Goal: Task Accomplishment & Management: Use online tool/utility

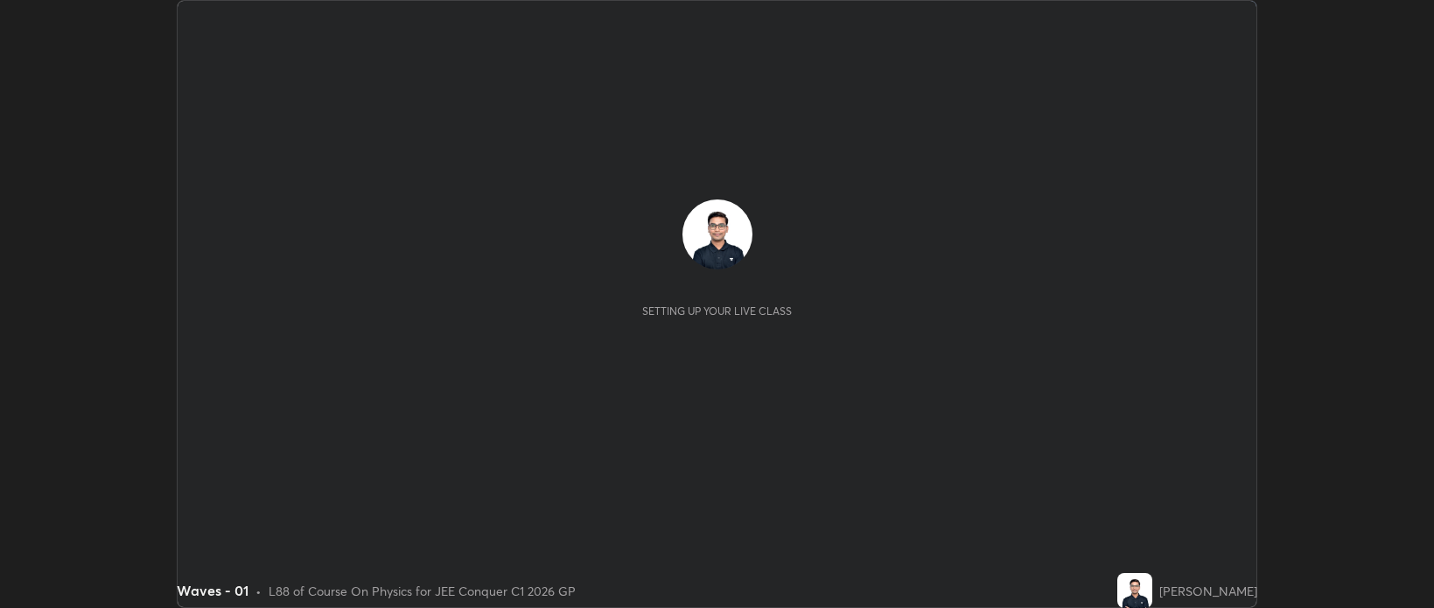
scroll to position [608, 1433]
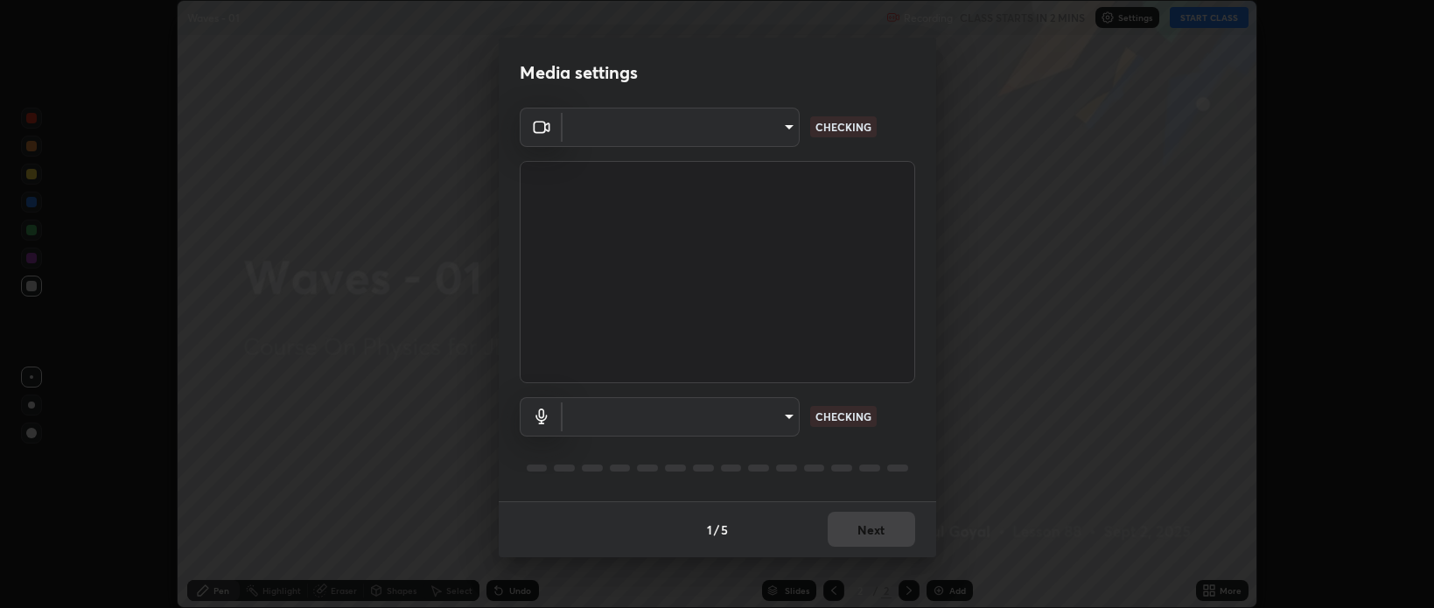
type input "cf47400daed8d5c17d176d3b062392d9492584810e8855202fae9e6f6361dcfa"
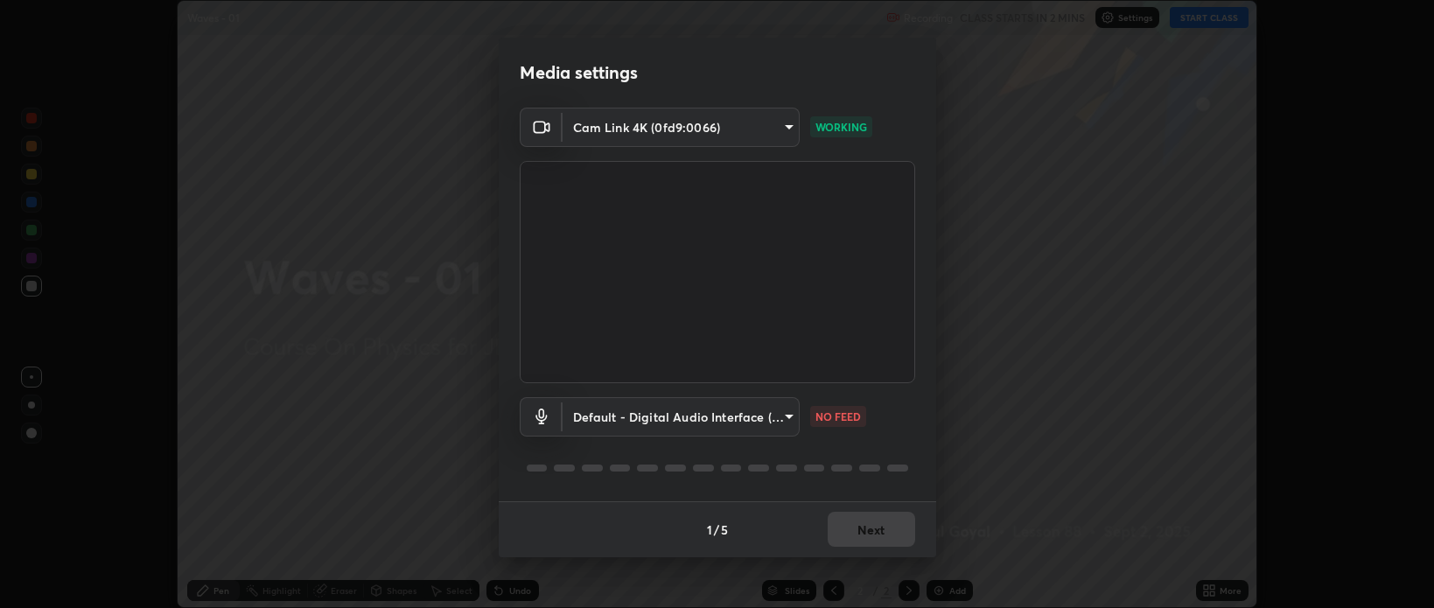
click at [662, 419] on body "Erase all Waves - 01 Recording CLASS STARTS IN 2 MINS Settings START CLASS Sett…" at bounding box center [717, 304] width 1434 height 608
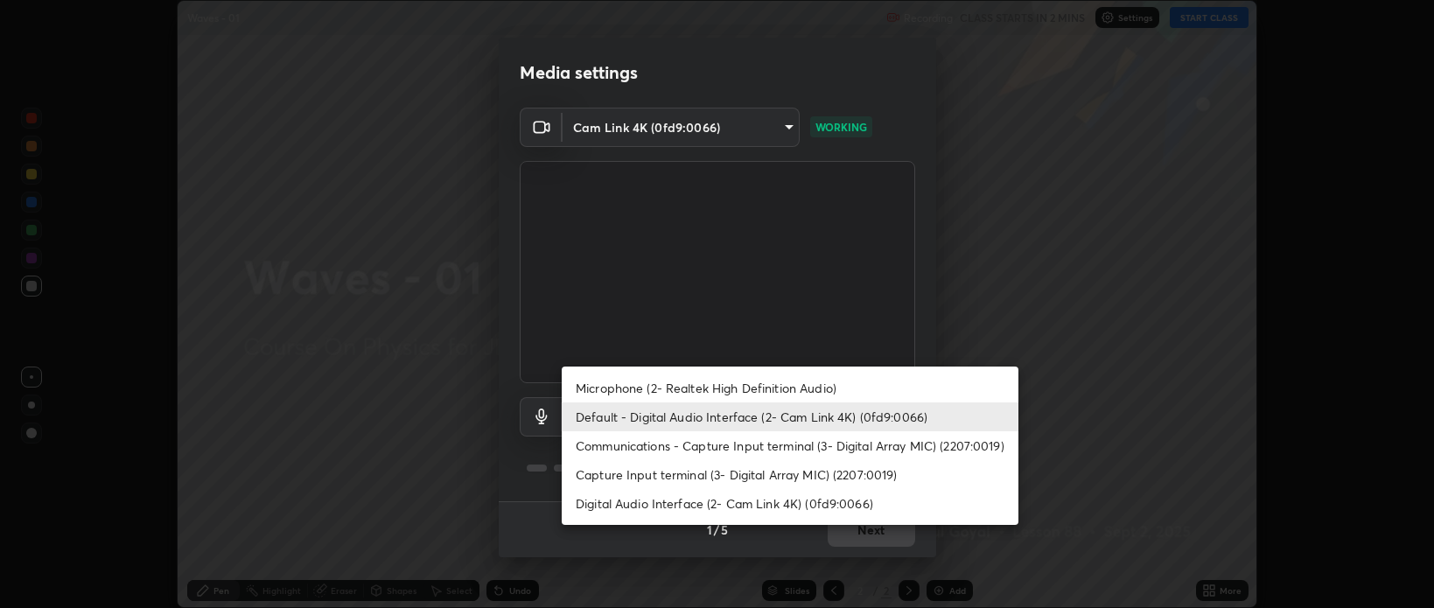
click at [641, 441] on li "Communications - Capture Input terminal (3- Digital Array MIC) (2207:0019)" at bounding box center [790, 445] width 457 height 29
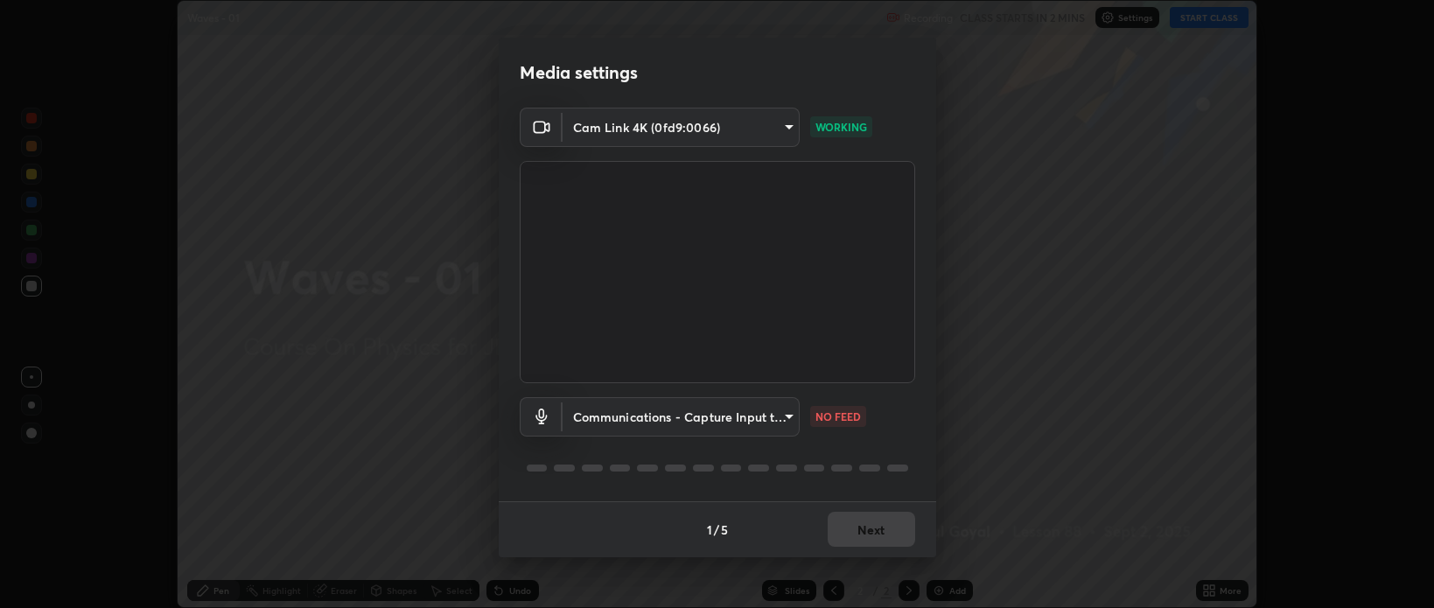
click at [611, 415] on body "Erase all Waves - 01 Recording CLASS STARTS IN 2 MINS Settings START CLASS Sett…" at bounding box center [717, 304] width 1434 height 608
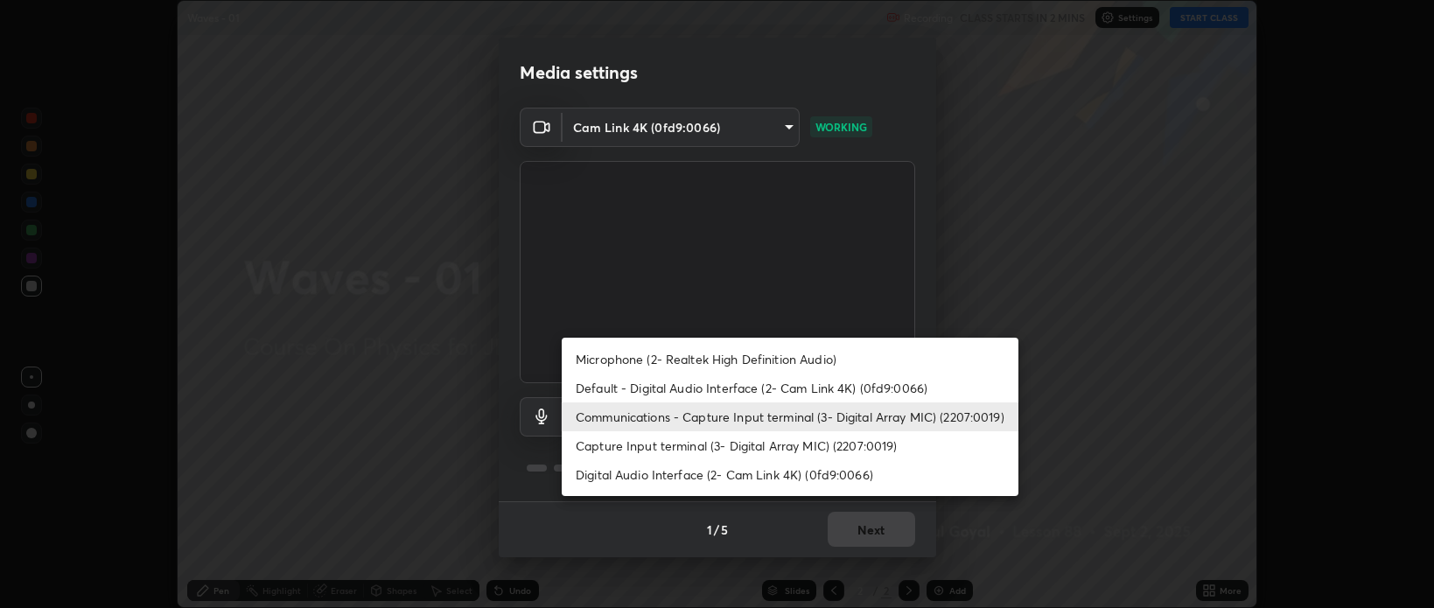
click at [609, 387] on li "Default - Digital Audio Interface (2- Cam Link 4K) (0fd9:0066)" at bounding box center [790, 388] width 457 height 29
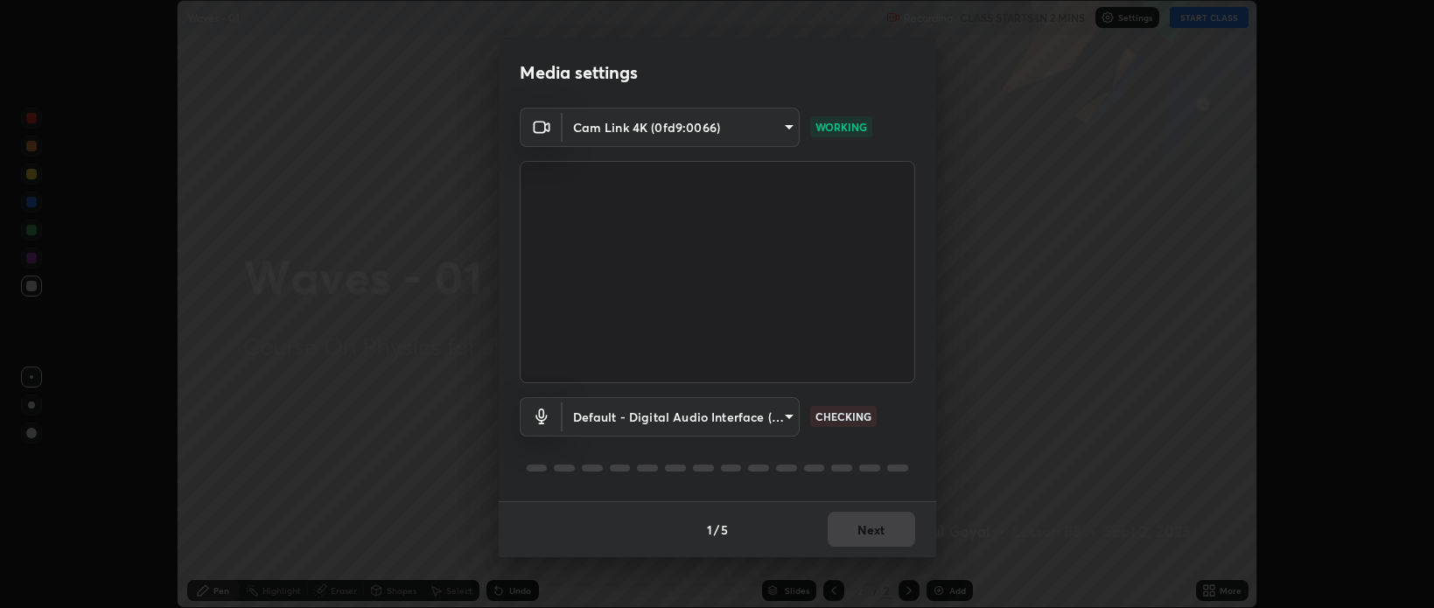
type input "default"
click at [883, 532] on button "Next" at bounding box center [872, 529] width 88 height 35
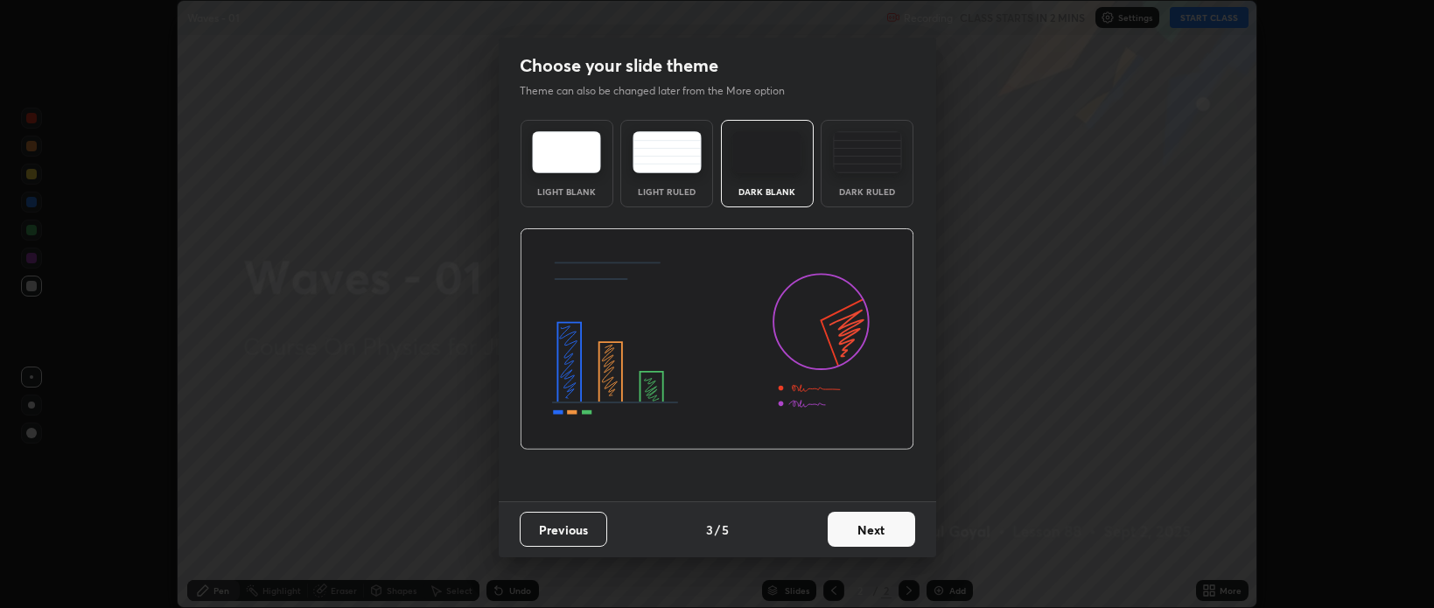
click at [904, 531] on button "Next" at bounding box center [872, 529] width 88 height 35
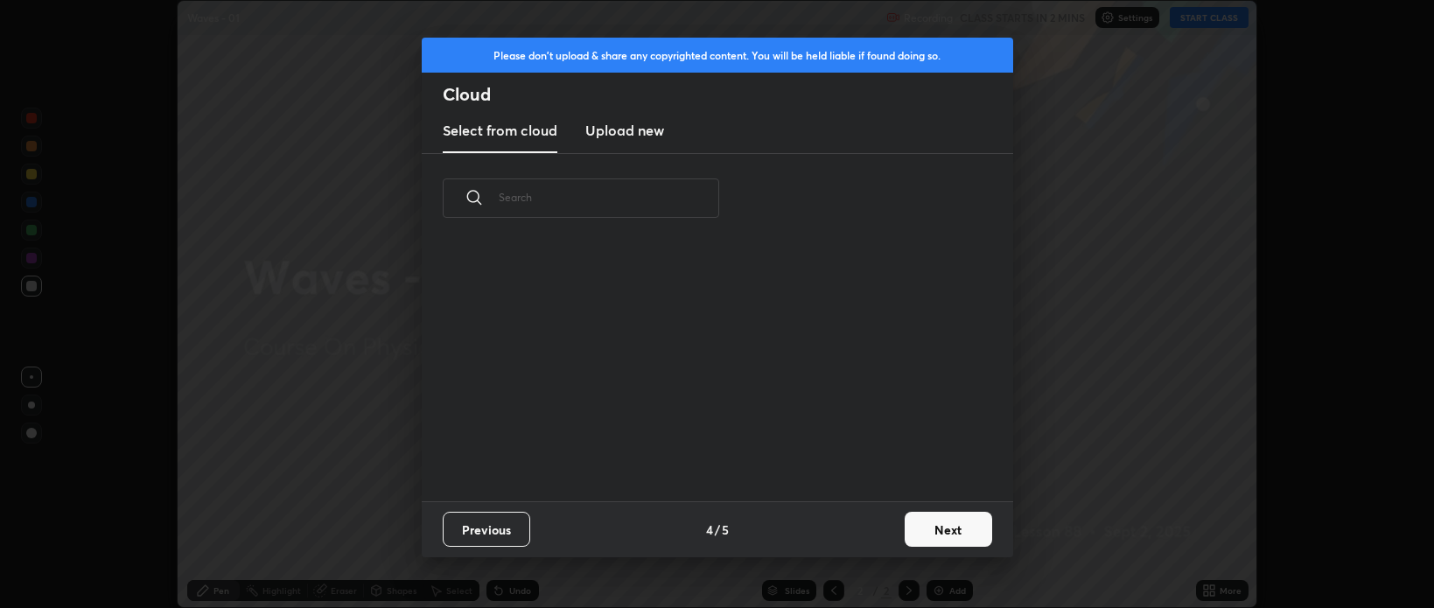
click at [893, 529] on div "Previous 4 / 5 Next" at bounding box center [718, 529] width 592 height 56
click at [924, 529] on button "Next" at bounding box center [949, 529] width 88 height 35
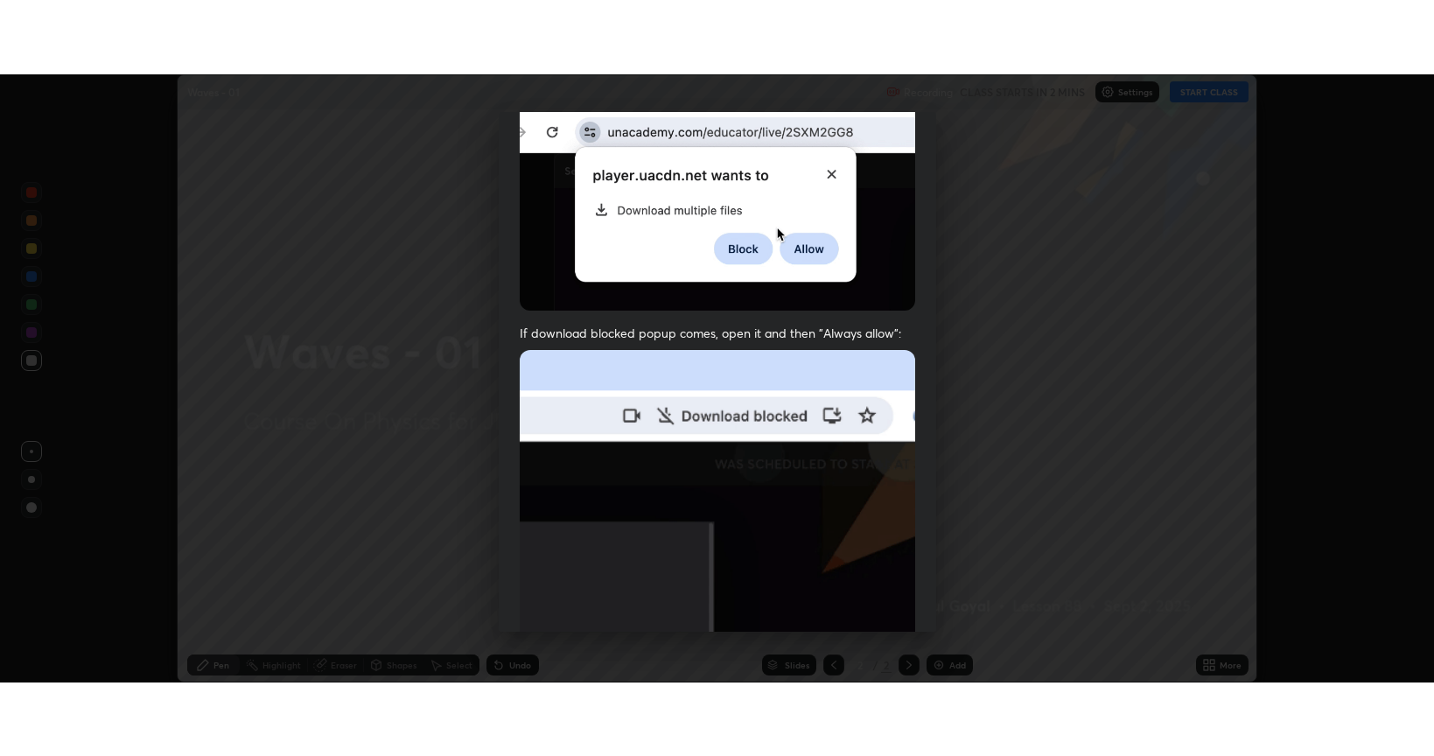
scroll to position [354, 0]
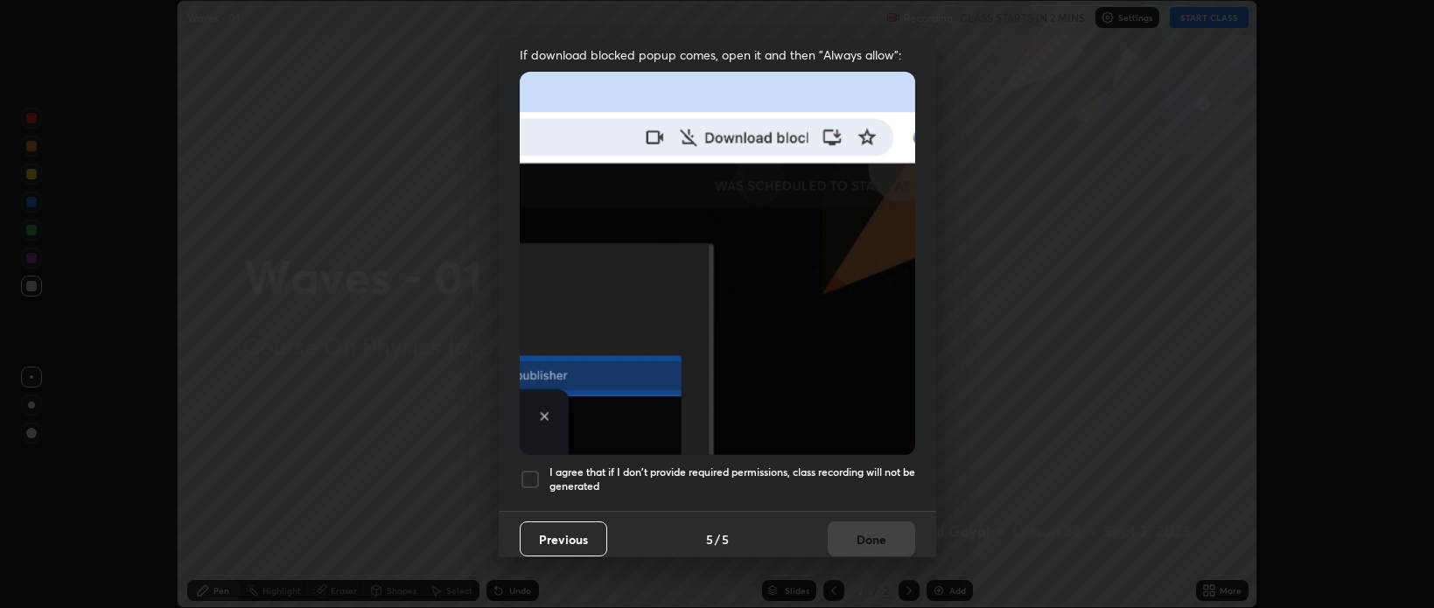
click at [744, 466] on h5 "I agree that if I don't provide required permissions, class recording will not …" at bounding box center [733, 479] width 366 height 27
click at [851, 523] on button "Done" at bounding box center [872, 539] width 88 height 35
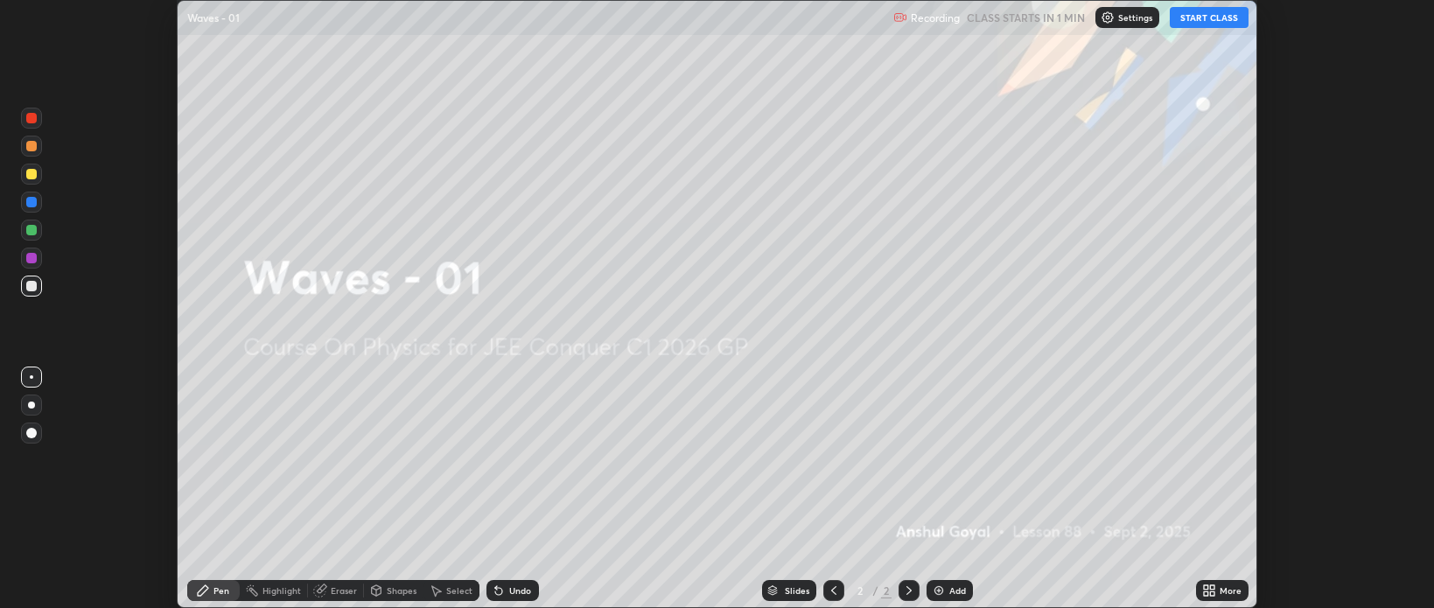
click at [1210, 589] on icon at bounding box center [1212, 587] width 4 height 4
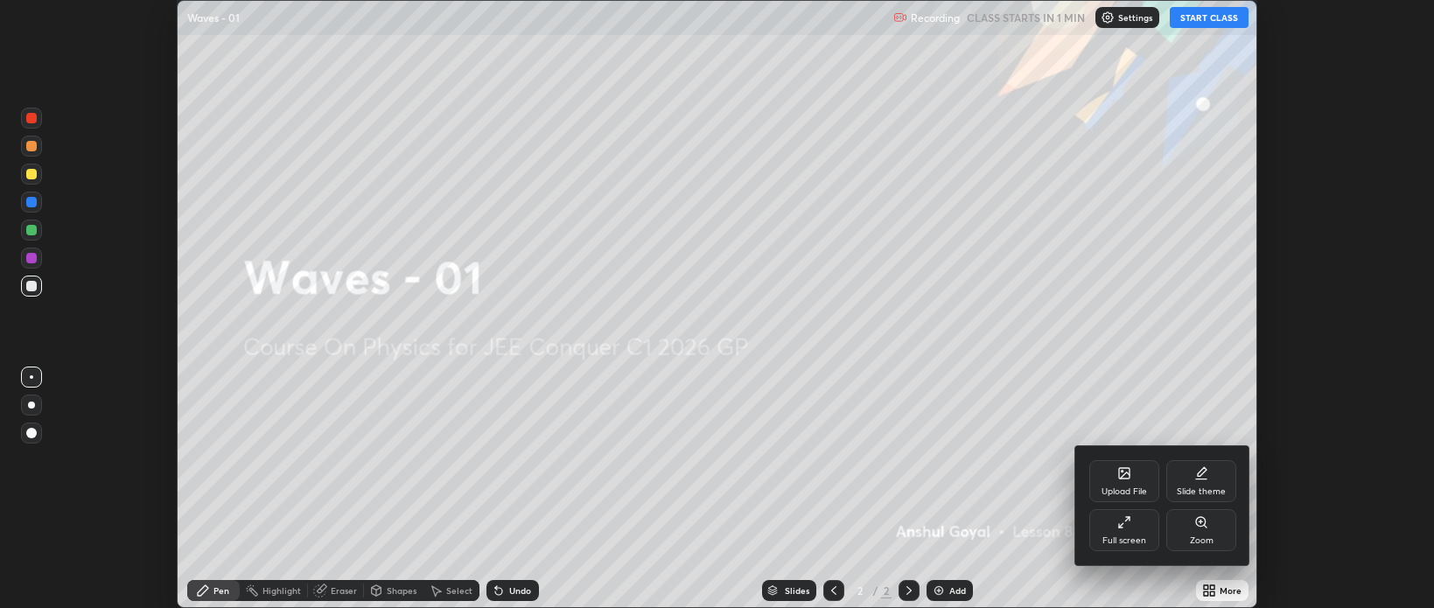
click at [1125, 532] on div "Full screen" at bounding box center [1124, 530] width 70 height 42
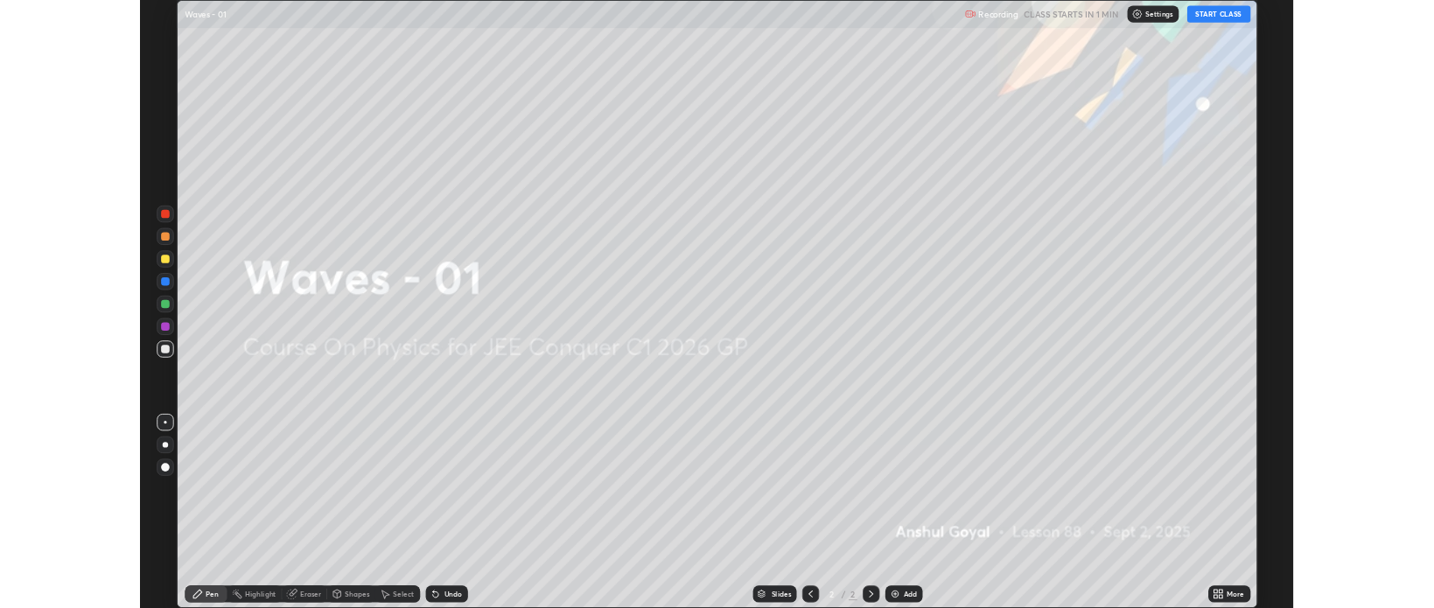
scroll to position [756, 1434]
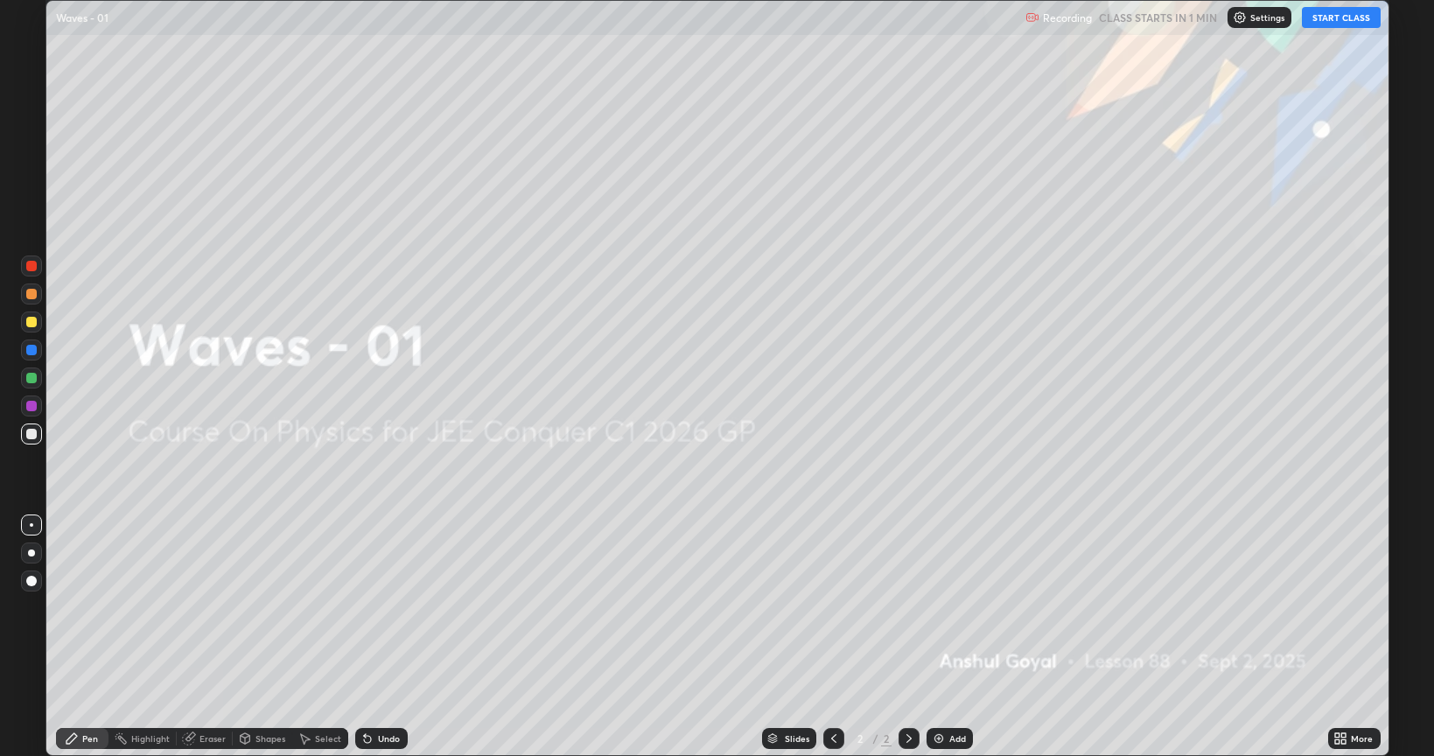
click at [1335, 18] on button "START CLASS" at bounding box center [1341, 17] width 79 height 21
click at [946, 607] on div "Add" at bounding box center [950, 738] width 46 height 21
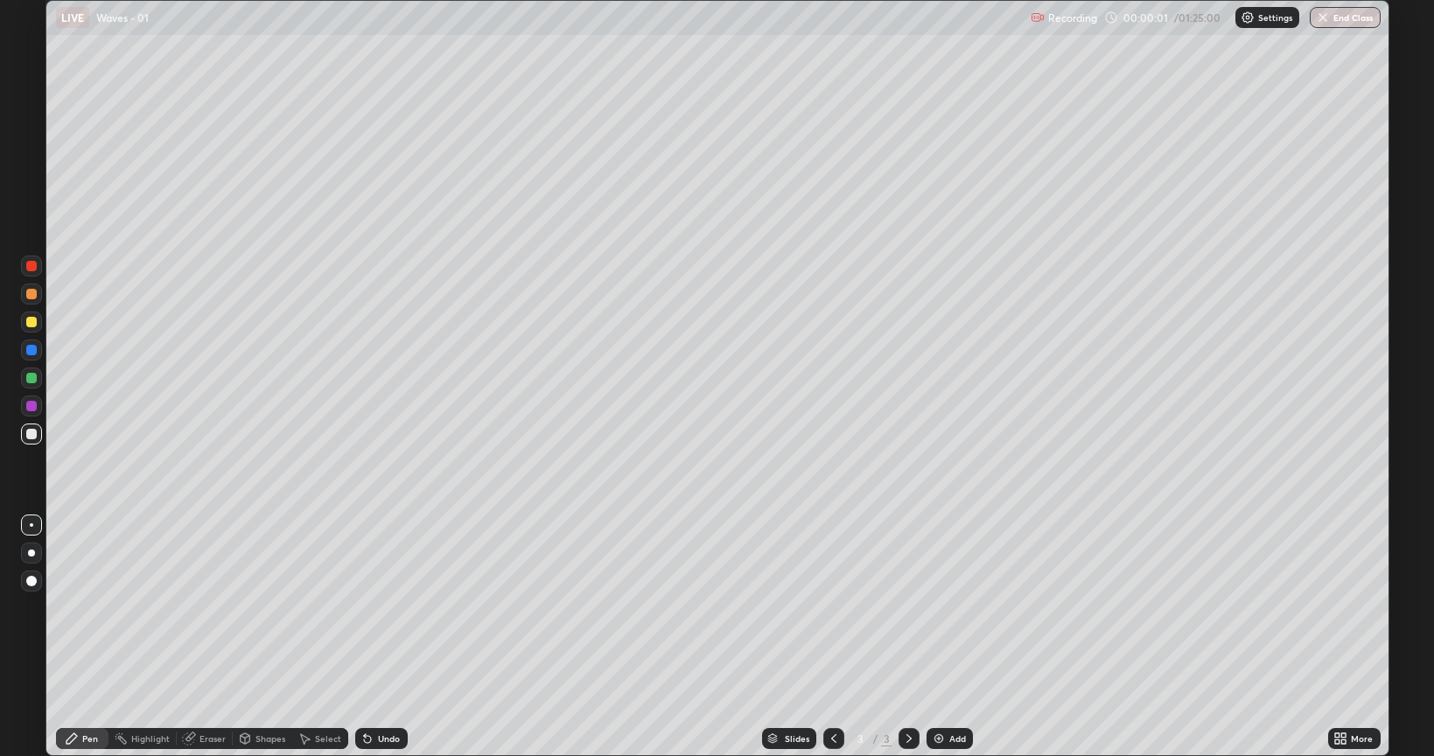
click at [211, 607] on div "Eraser" at bounding box center [213, 738] width 26 height 9
click at [32, 607] on icon at bounding box center [32, 679] width 14 height 15
click at [63, 607] on div "Pen" at bounding box center [82, 738] width 53 height 21
click at [32, 553] on div at bounding box center [31, 553] width 7 height 7
click at [28, 324] on div at bounding box center [31, 322] width 11 height 11
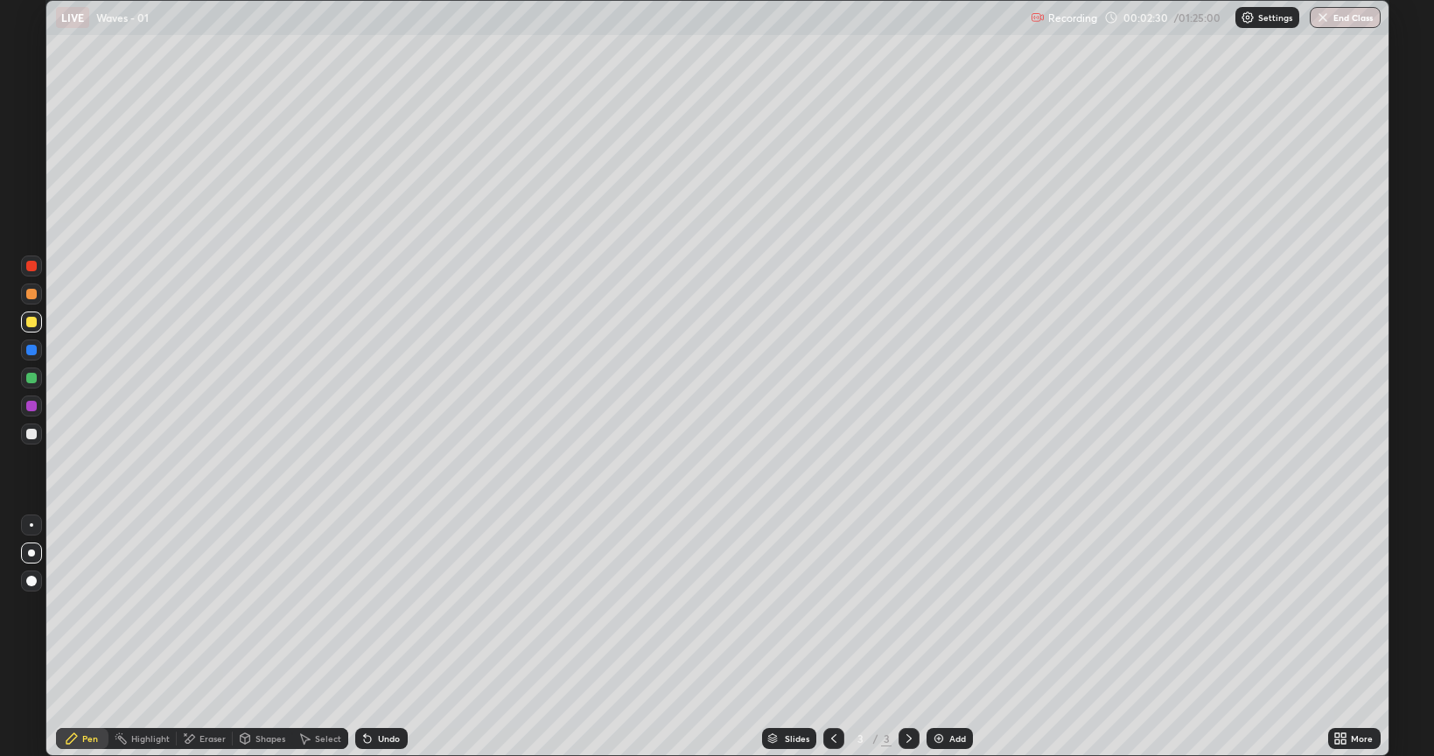
click at [365, 607] on div "Undo" at bounding box center [381, 738] width 53 height 21
click at [935, 607] on img at bounding box center [939, 739] width 14 height 14
click at [375, 607] on div "Undo" at bounding box center [381, 738] width 53 height 21
click at [966, 607] on div "Add" at bounding box center [950, 738] width 46 height 21
click at [37, 431] on div at bounding box center [31, 434] width 21 height 21
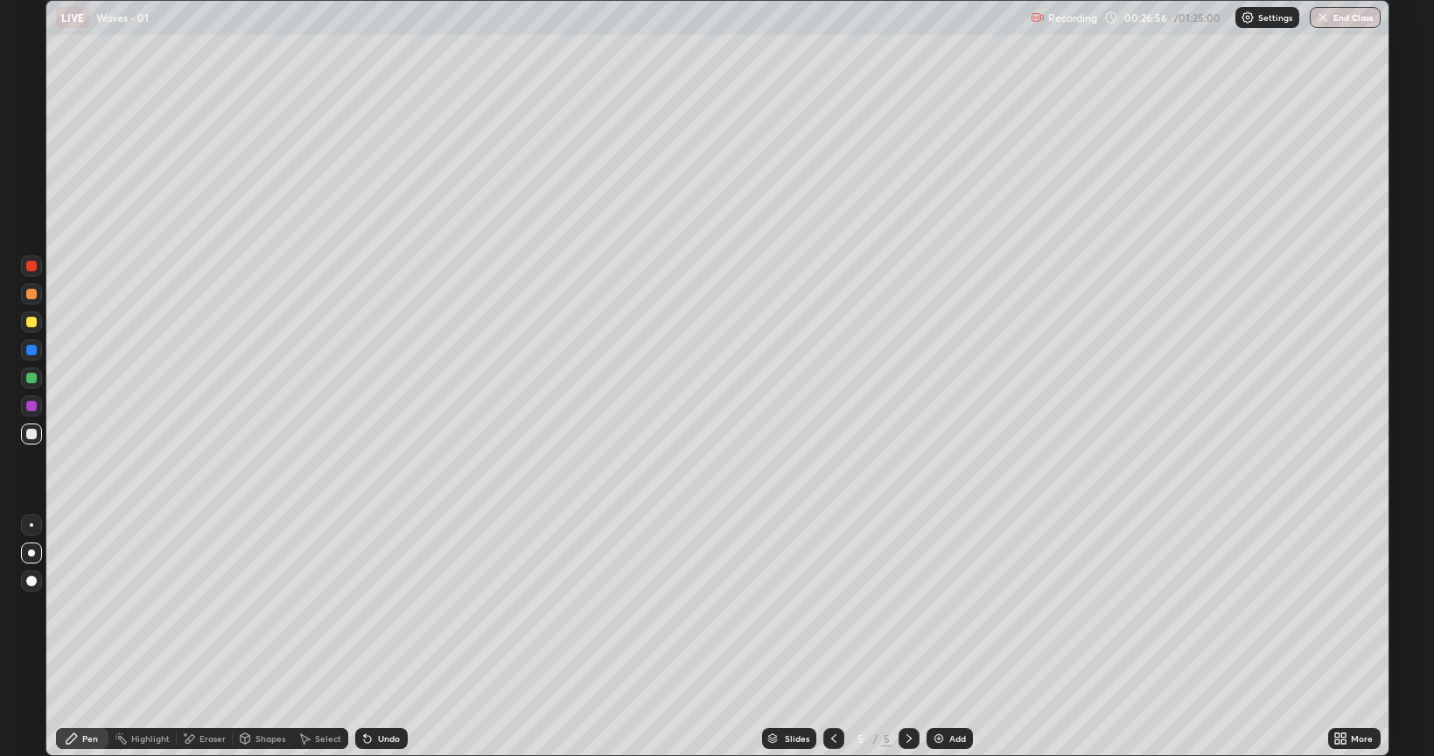
click at [196, 607] on div "Eraser" at bounding box center [205, 738] width 56 height 21
click at [86, 607] on div "Pen" at bounding box center [90, 738] width 16 height 9
click at [390, 607] on div "Undo" at bounding box center [389, 738] width 22 height 9
click at [385, 607] on div "Undo" at bounding box center [389, 738] width 22 height 9
click at [386, 607] on div "Undo" at bounding box center [381, 738] width 53 height 21
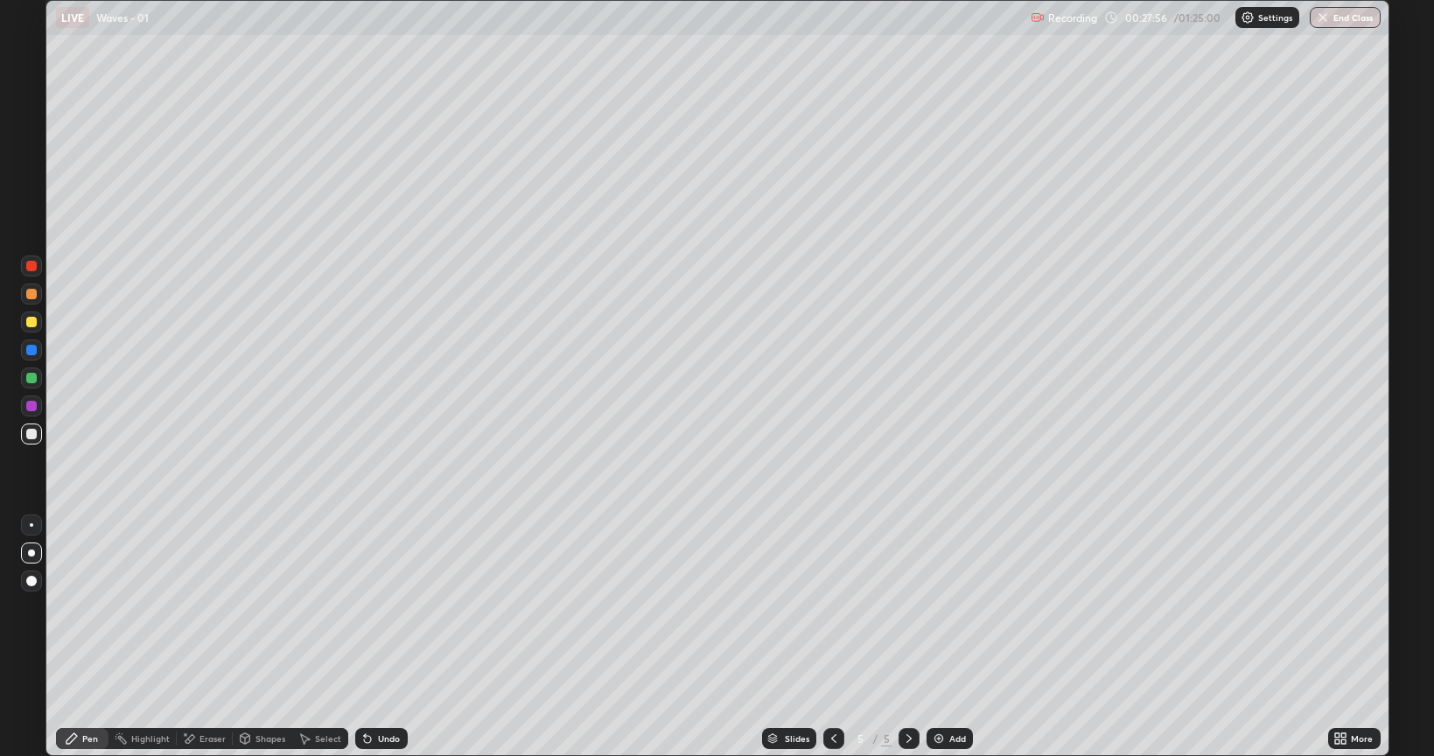
click at [383, 607] on div "Undo" at bounding box center [381, 738] width 53 height 21
click at [382, 607] on div "Undo" at bounding box center [381, 738] width 53 height 21
click at [385, 607] on div "Undo" at bounding box center [381, 738] width 53 height 21
click at [370, 607] on icon at bounding box center [368, 739] width 14 height 14
click at [379, 607] on div "Undo" at bounding box center [381, 738] width 53 height 21
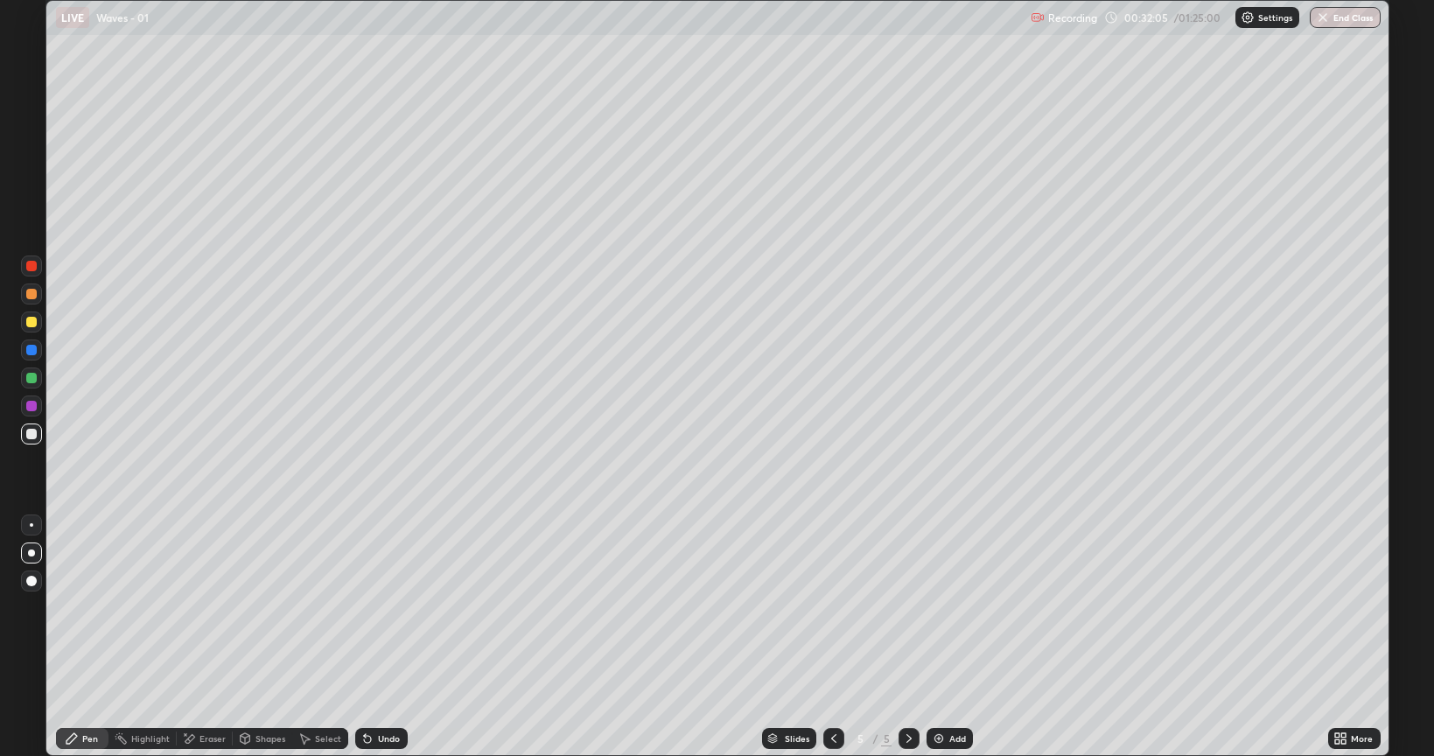
click at [37, 298] on div at bounding box center [31, 294] width 21 height 21
click at [956, 607] on div "Add" at bounding box center [950, 738] width 46 height 21
click at [31, 431] on div at bounding box center [31, 434] width 11 height 11
click at [948, 607] on div "Add" at bounding box center [950, 738] width 46 height 21
click at [365, 607] on icon at bounding box center [367, 739] width 7 height 7
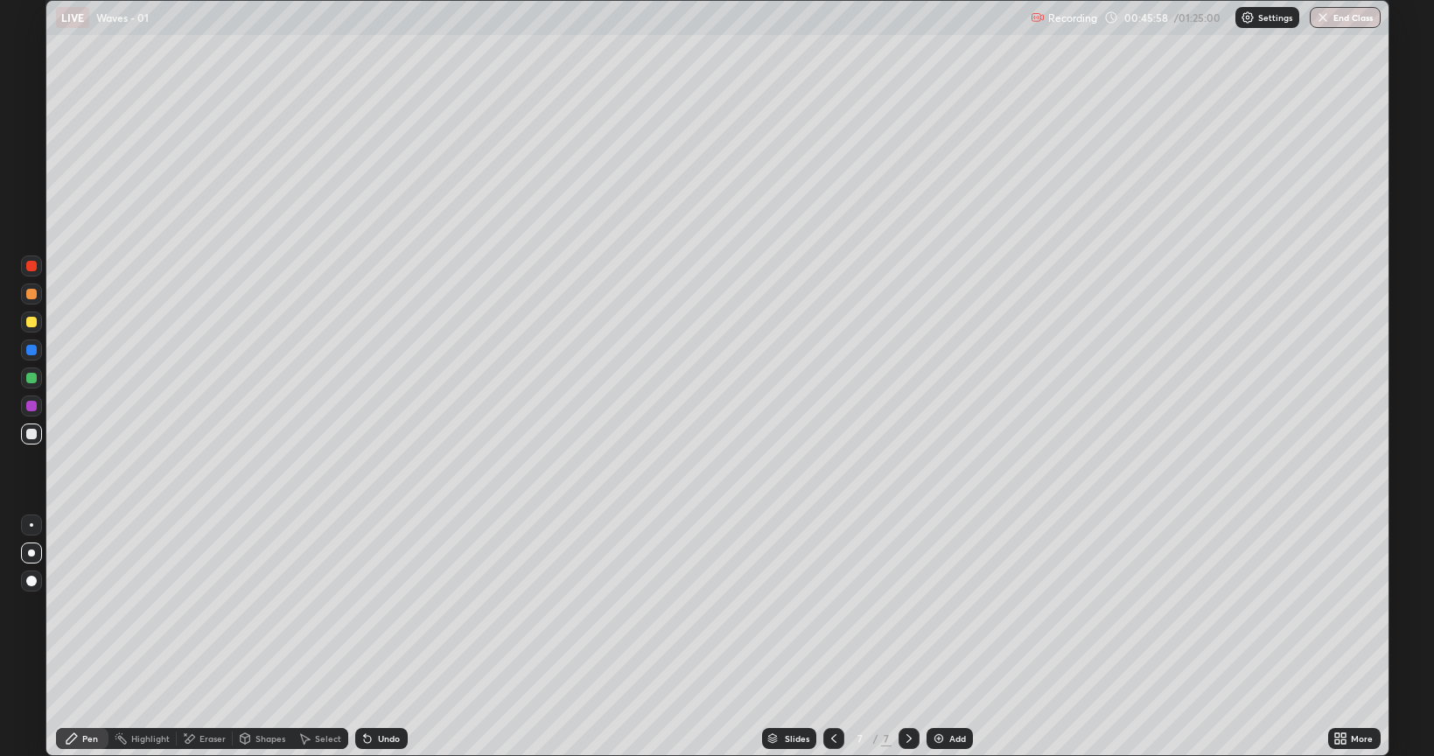
click at [32, 322] on div at bounding box center [31, 322] width 11 height 11
click at [945, 607] on div "Add" at bounding box center [950, 738] width 46 height 21
click at [823, 607] on div at bounding box center [833, 738] width 21 height 21
click at [907, 607] on icon at bounding box center [909, 739] width 14 height 14
click at [965, 607] on div "Add" at bounding box center [950, 738] width 46 height 21
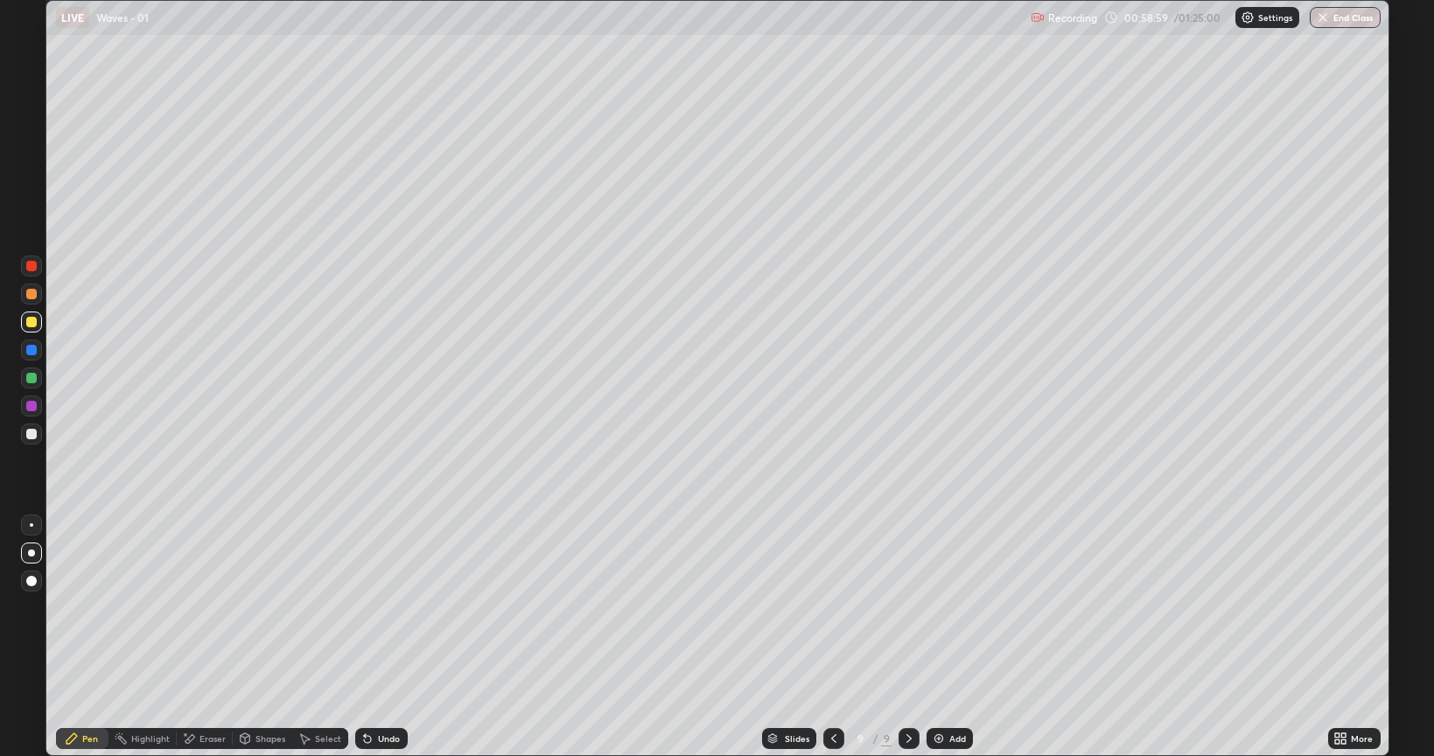
click at [838, 607] on div at bounding box center [833, 738] width 21 height 21
click at [209, 607] on div "Eraser" at bounding box center [205, 738] width 56 height 35
click at [78, 607] on div "Pen" at bounding box center [82, 738] width 53 height 21
click at [945, 607] on div "Add" at bounding box center [950, 738] width 46 height 21
click at [39, 432] on div at bounding box center [31, 434] width 21 height 21
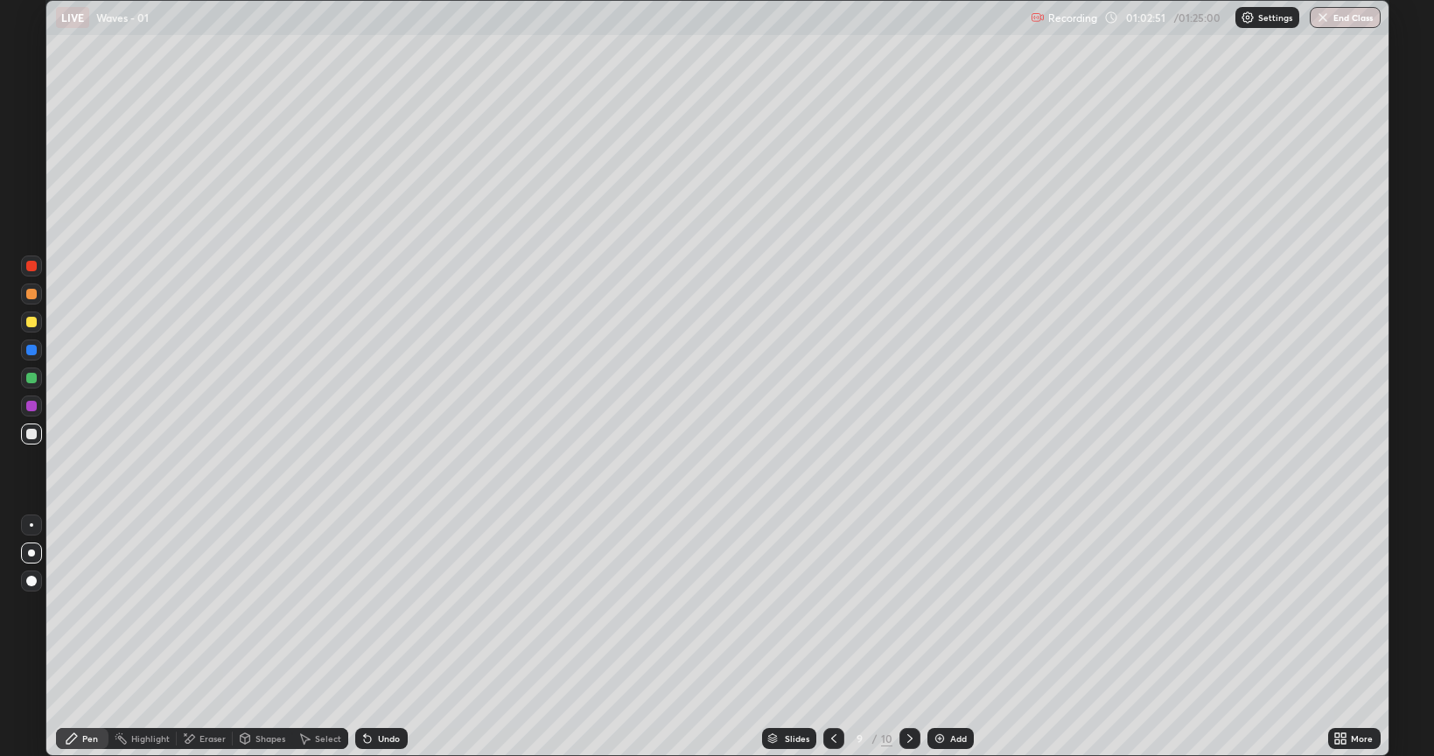
click at [32, 294] on div at bounding box center [31, 294] width 11 height 11
click at [217, 607] on div "Eraser" at bounding box center [213, 738] width 26 height 9
click at [86, 607] on div "Pen" at bounding box center [90, 738] width 16 height 9
click at [33, 326] on div at bounding box center [31, 322] width 11 height 11
click at [370, 607] on icon at bounding box center [368, 739] width 14 height 14
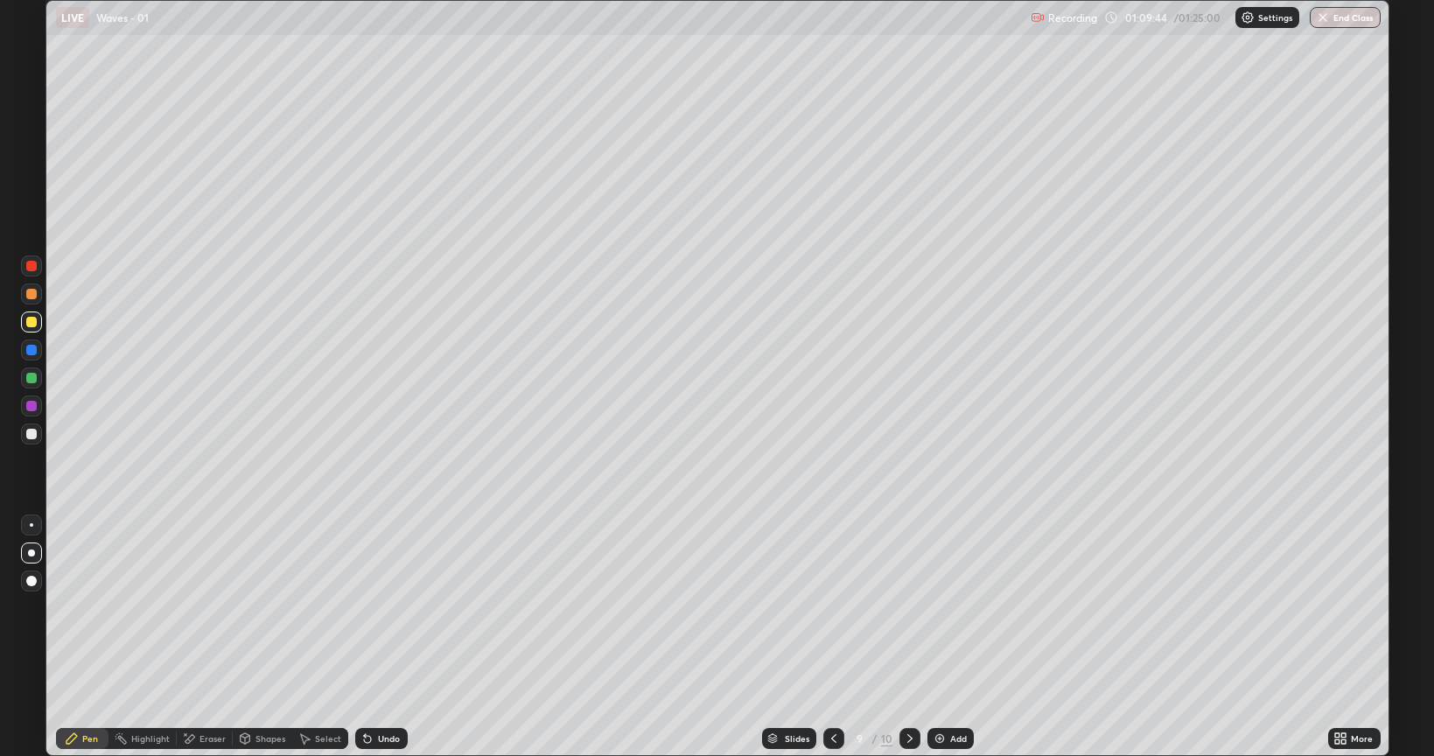
click at [207, 607] on div "Eraser" at bounding box center [205, 738] width 56 height 21
click at [76, 607] on icon at bounding box center [72, 739] width 14 height 14
click at [913, 607] on icon at bounding box center [910, 739] width 14 height 14
click at [200, 607] on div "Eraser" at bounding box center [213, 738] width 26 height 9
click at [93, 607] on div "Pen" at bounding box center [90, 738] width 16 height 9
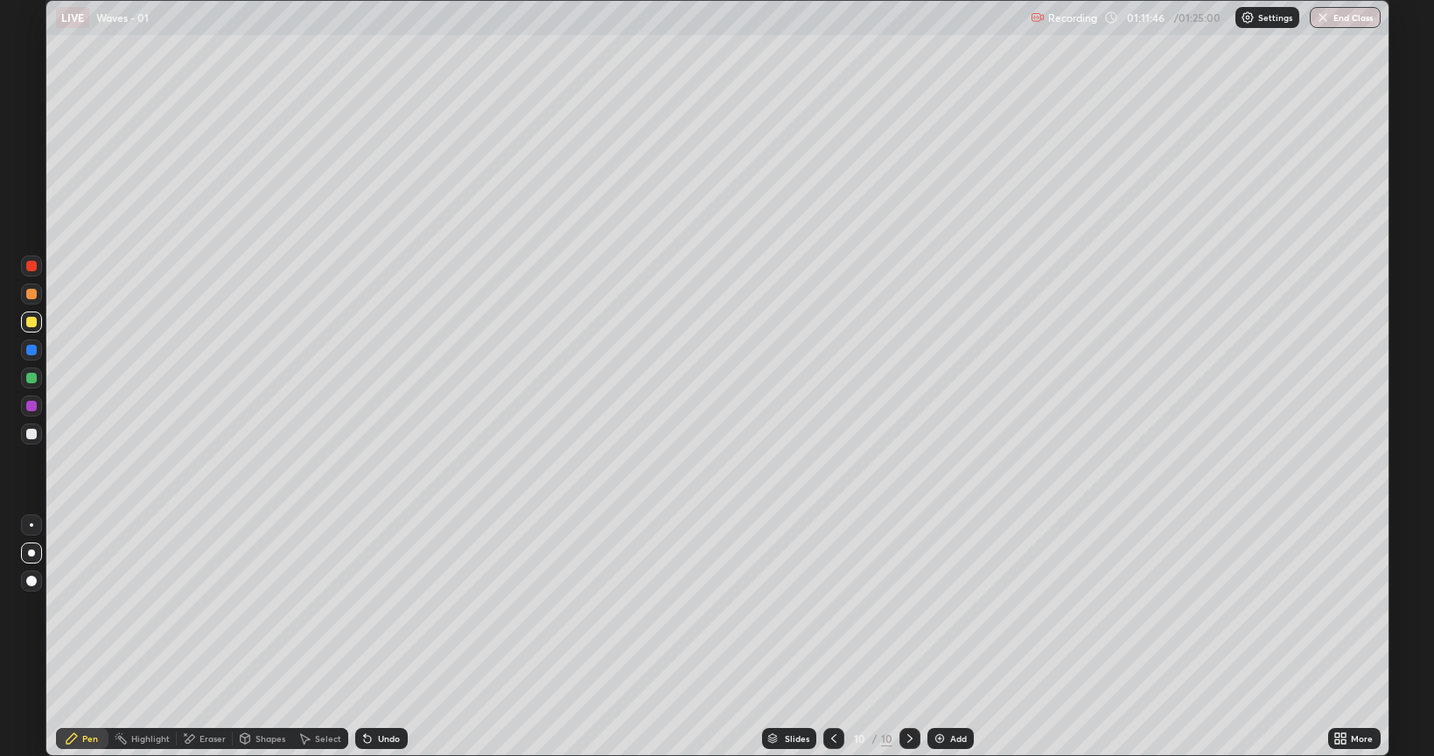
click at [202, 607] on div "Eraser" at bounding box center [213, 738] width 26 height 9
click at [74, 607] on div "Pen" at bounding box center [82, 738] width 53 height 21
click at [22, 437] on div at bounding box center [31, 434] width 21 height 21
click at [25, 319] on div at bounding box center [31, 322] width 21 height 21
click at [832, 607] on icon at bounding box center [834, 739] width 14 height 14
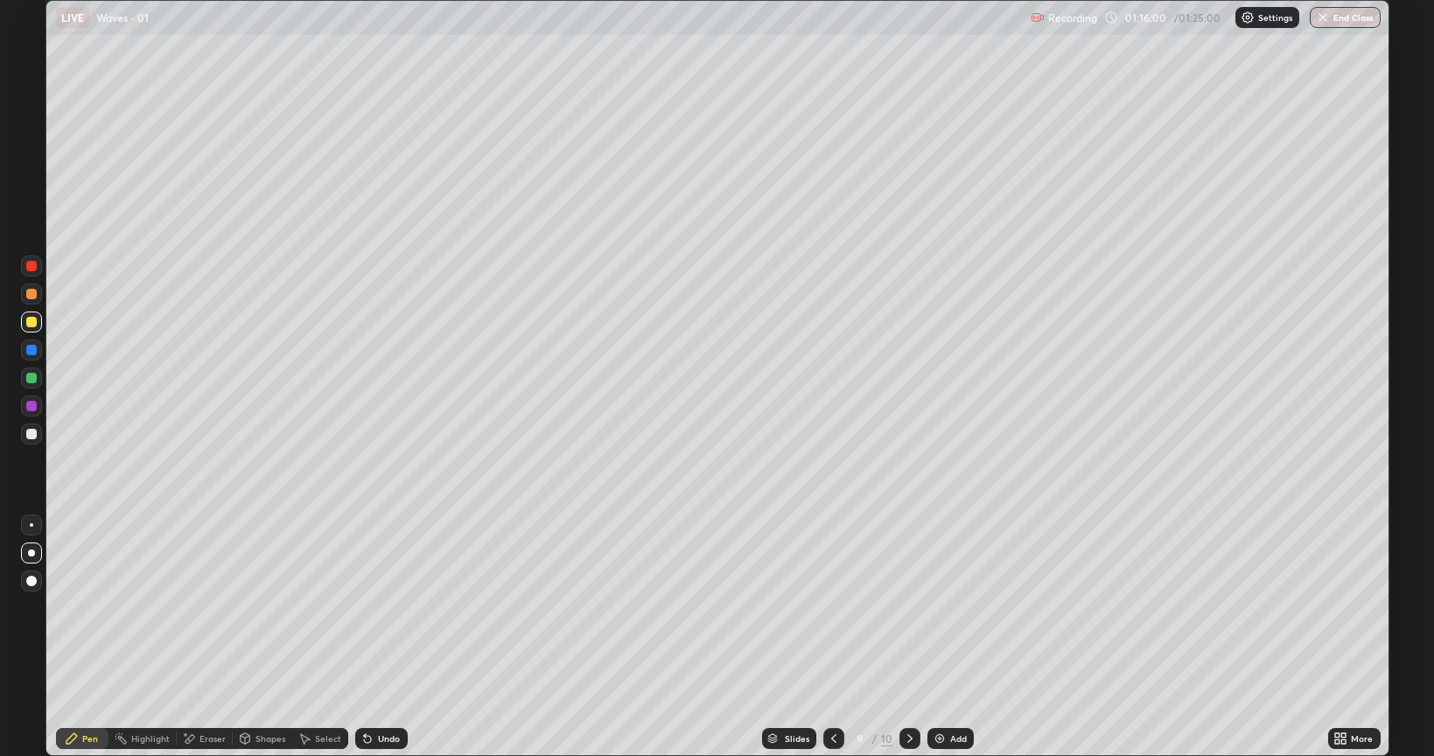
click at [833, 607] on icon at bounding box center [834, 739] width 14 height 14
click at [909, 607] on icon at bounding box center [910, 739] width 14 height 14
click at [910, 607] on icon at bounding box center [910, 739] width 14 height 14
click at [832, 607] on icon at bounding box center [834, 739] width 14 height 14
click at [907, 607] on icon at bounding box center [909, 738] width 5 height 9
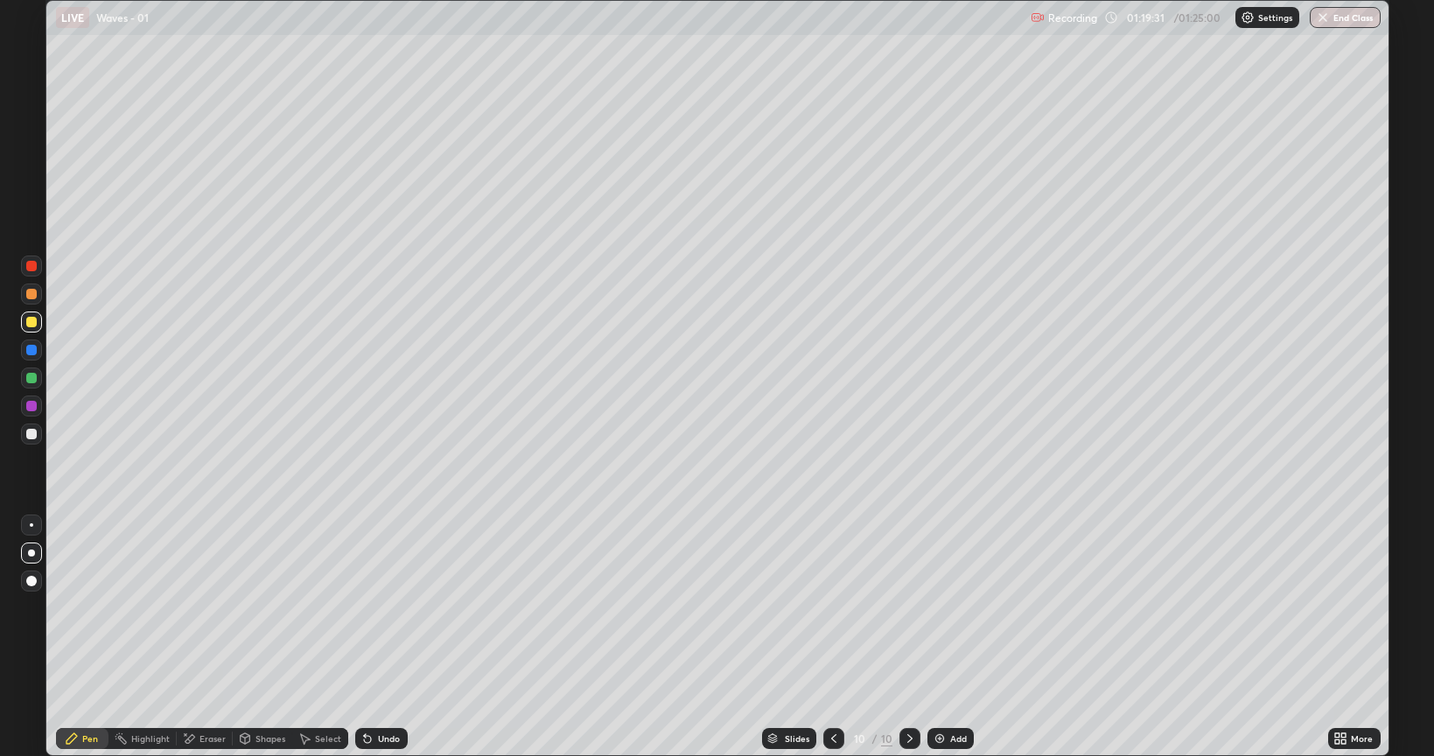
click at [835, 607] on icon at bounding box center [834, 739] width 14 height 14
click at [833, 607] on icon at bounding box center [834, 739] width 14 height 14
click at [908, 607] on icon at bounding box center [910, 739] width 14 height 14
click at [903, 607] on icon at bounding box center [910, 739] width 14 height 14
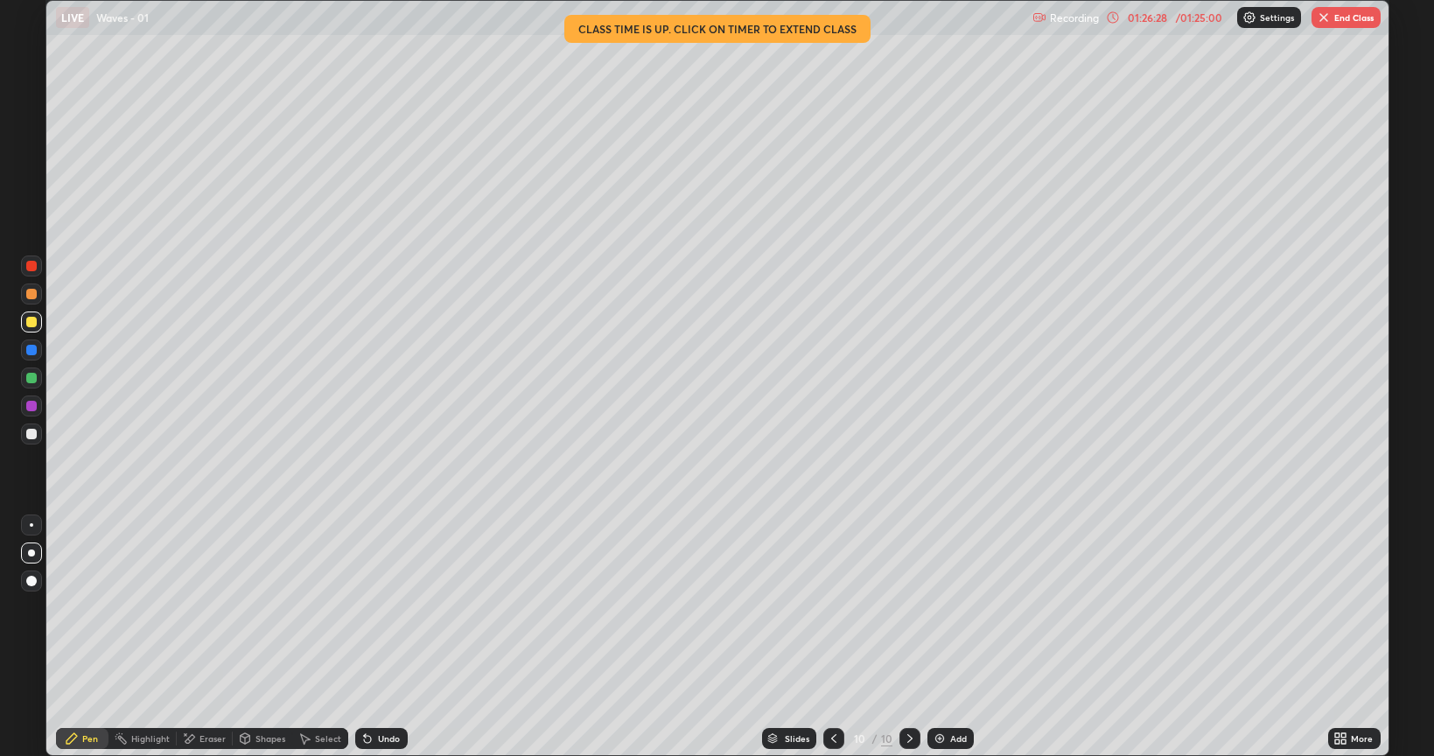
click at [832, 607] on icon at bounding box center [834, 739] width 14 height 14
click at [911, 607] on icon at bounding box center [910, 739] width 14 height 14
click at [1339, 19] on button "End Class" at bounding box center [1346, 17] width 69 height 21
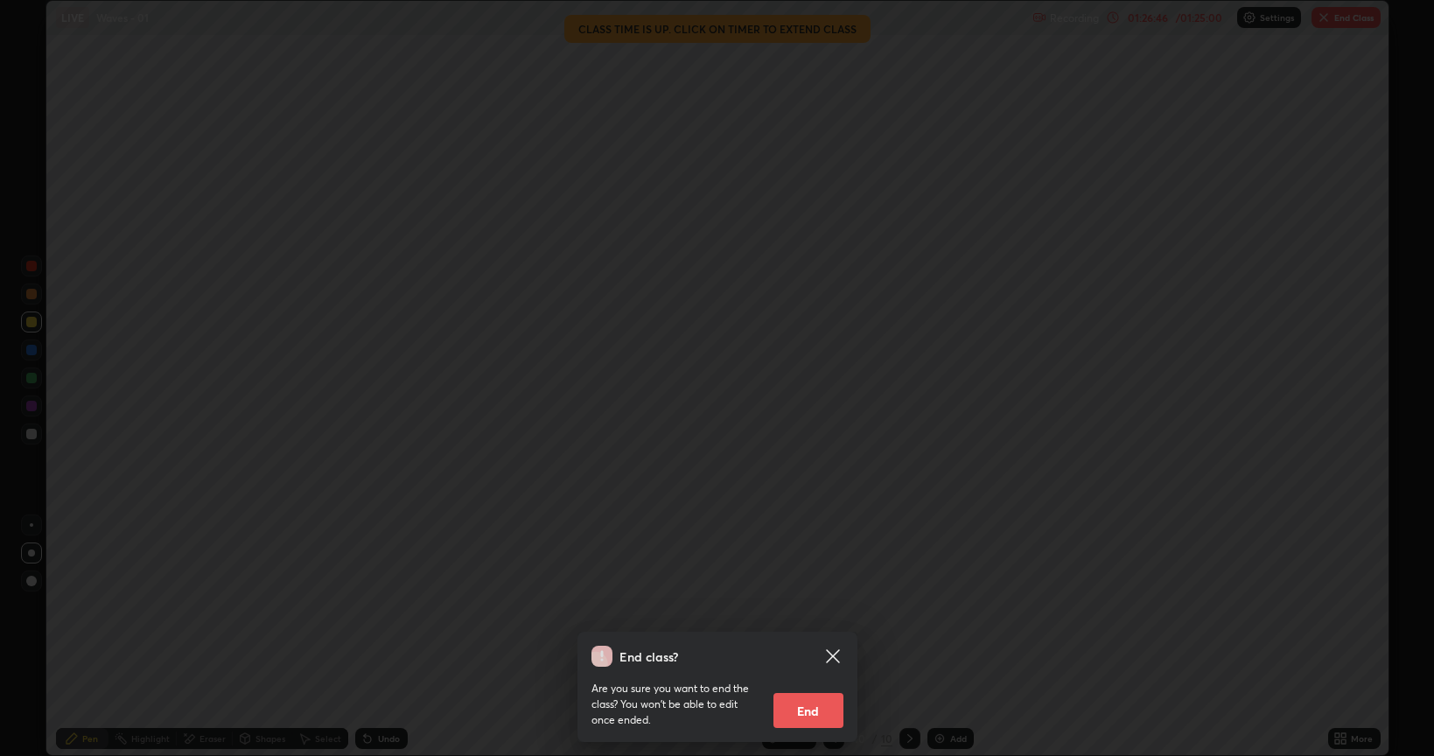
click at [813, 607] on button "End" at bounding box center [809, 710] width 70 height 35
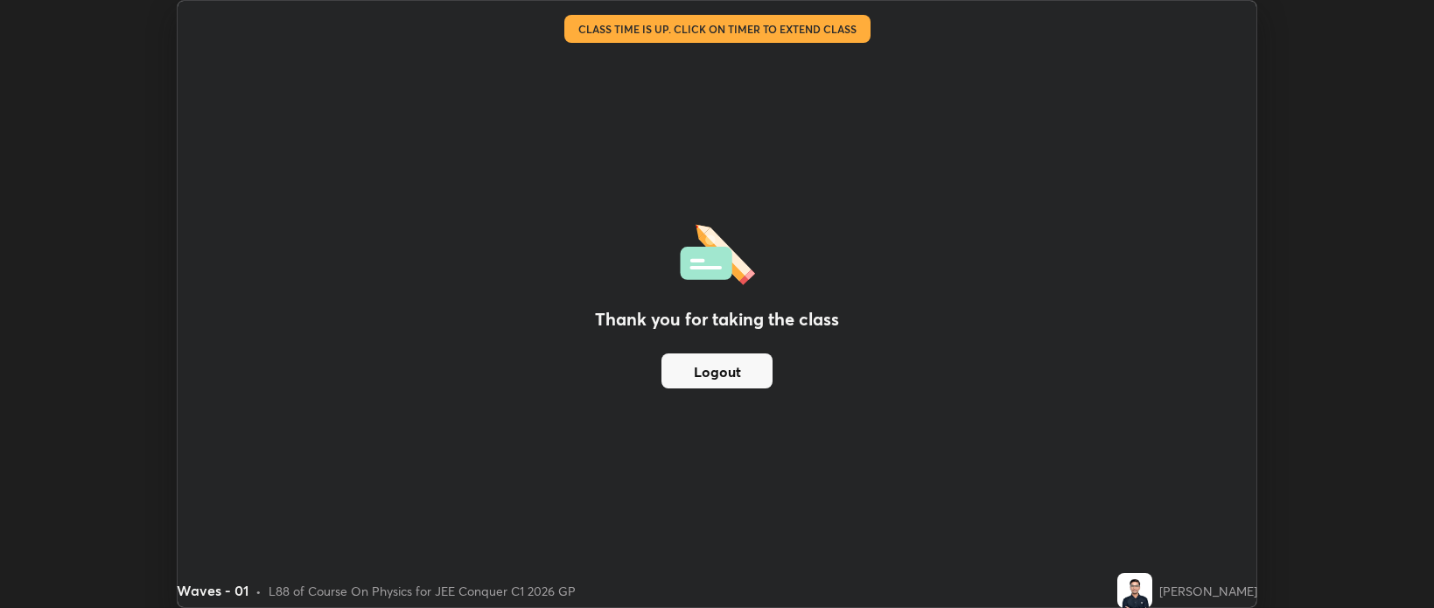
scroll to position [86894, 86068]
click at [735, 376] on button "Logout" at bounding box center [717, 371] width 111 height 35
